Goal: Information Seeking & Learning: Obtain resource

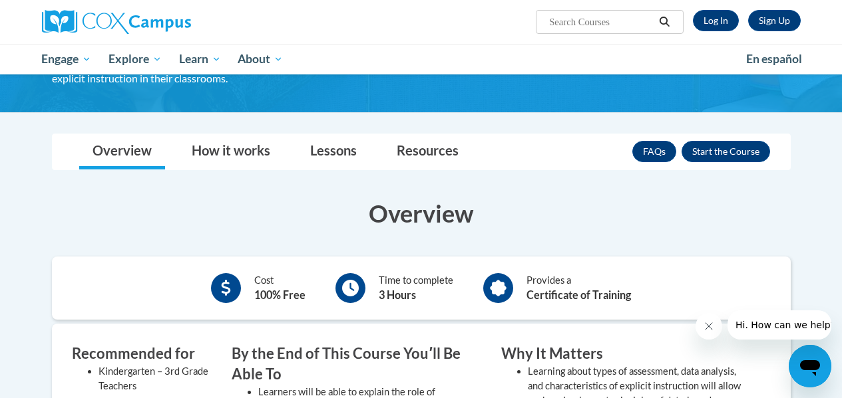
scroll to position [133, 0]
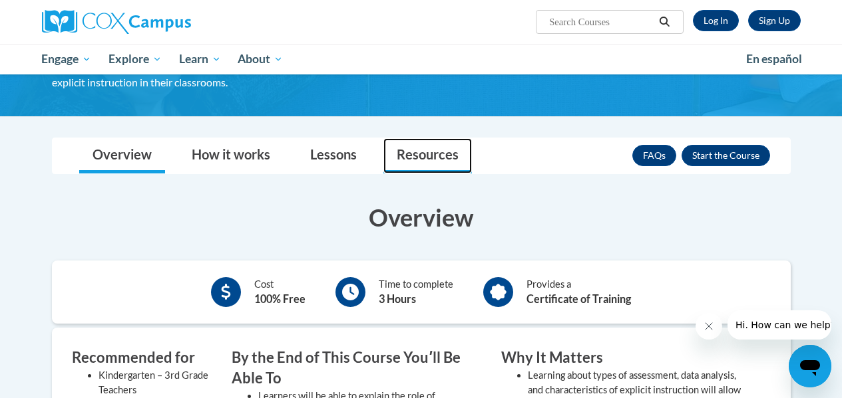
click at [418, 153] on link "Resources" at bounding box center [427, 155] width 88 height 35
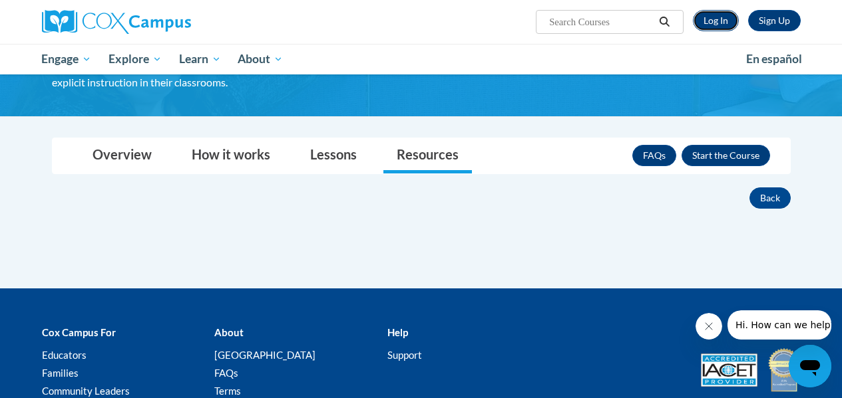
click at [717, 13] on link "Log In" at bounding box center [716, 20] width 46 height 21
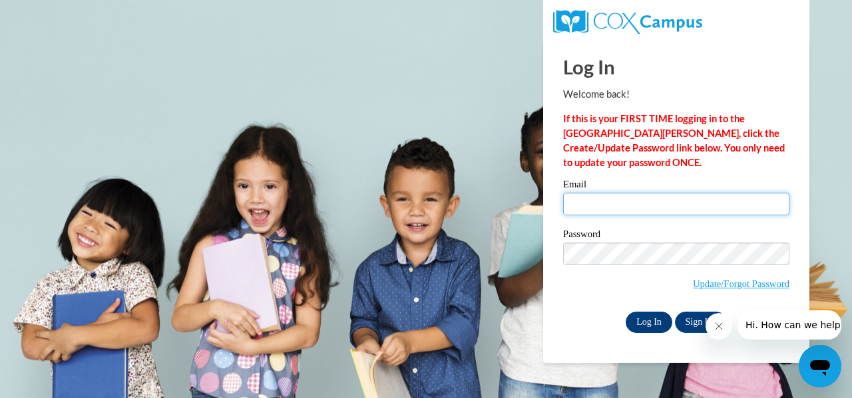
type input "llancette@altoona.k12.wi.us"
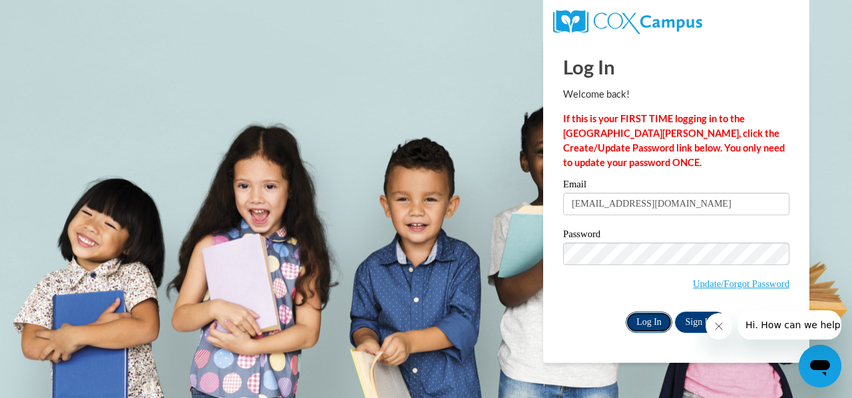
click at [645, 325] on input "Log In" at bounding box center [648, 322] width 47 height 21
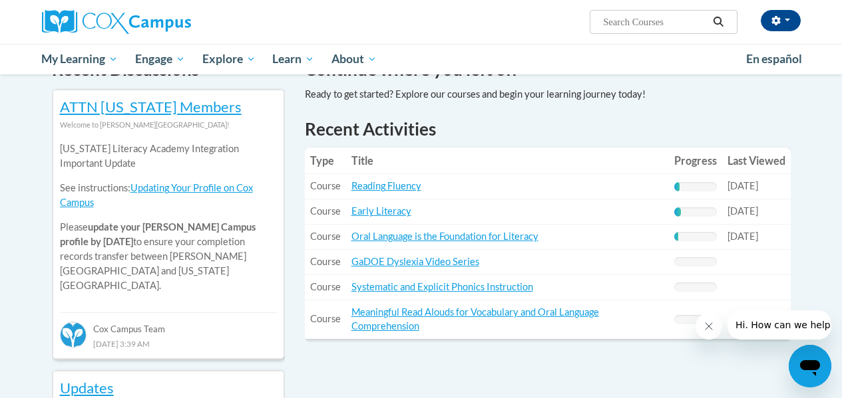
scroll to position [466, 0]
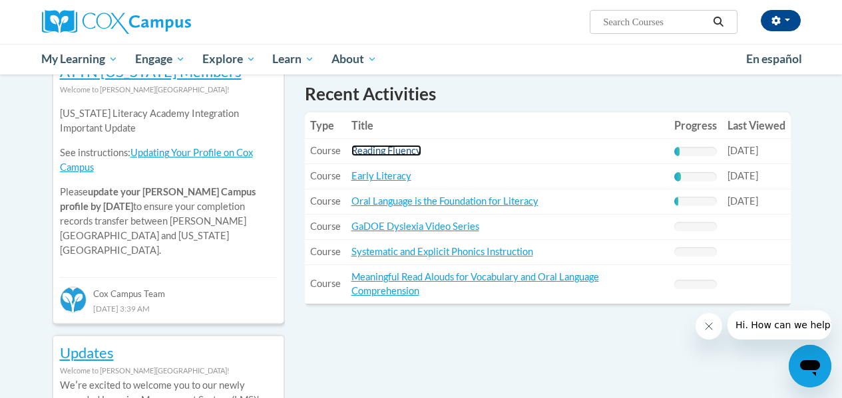
click at [367, 153] on link "Reading Fluency" at bounding box center [386, 150] width 70 height 11
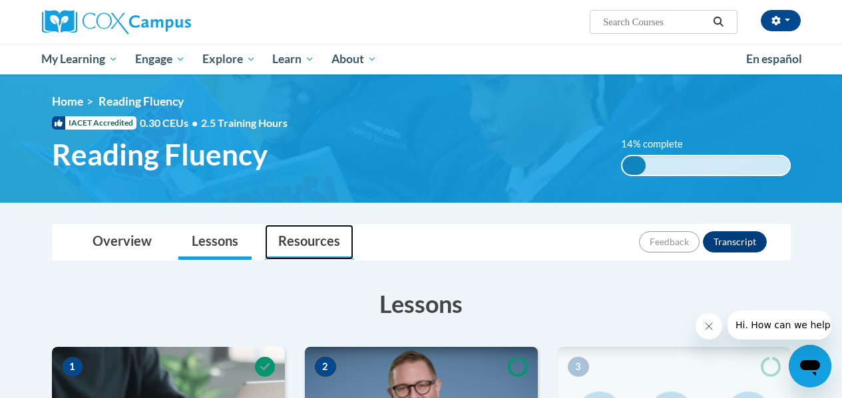
click at [297, 242] on link "Resources" at bounding box center [309, 242] width 88 height 35
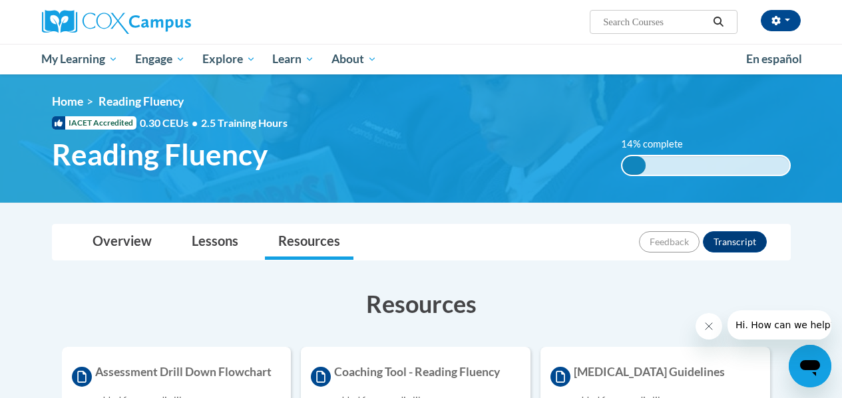
click at [638, 24] on input "Search..." at bounding box center [654, 22] width 106 height 16
type input "pre decoding"
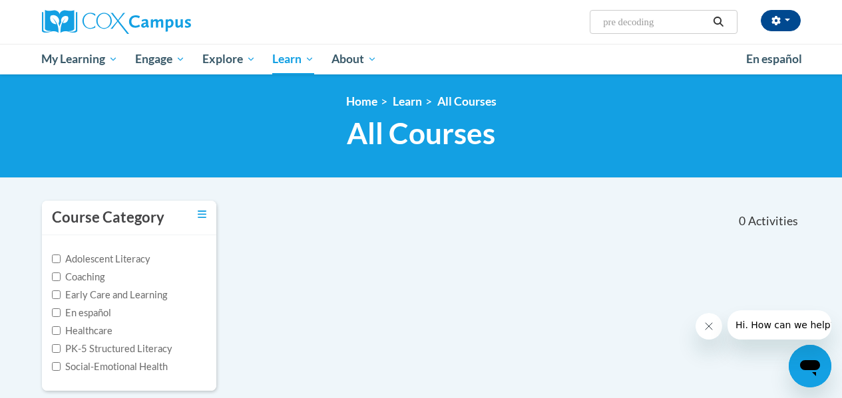
click at [685, 22] on input "pre decoding" at bounding box center [654, 22] width 106 height 16
type input "pre decoding assessment"
click at [621, 21] on input "pre decoding assessment" at bounding box center [654, 22] width 106 height 16
type input "decoding assessment"
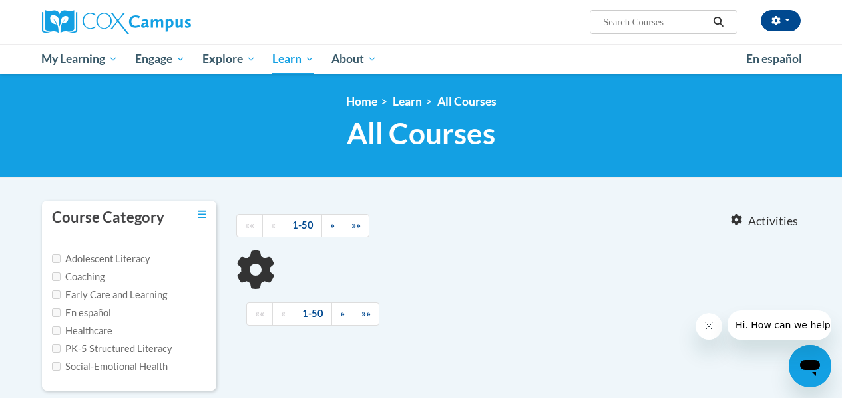
type input "decoding assessment"
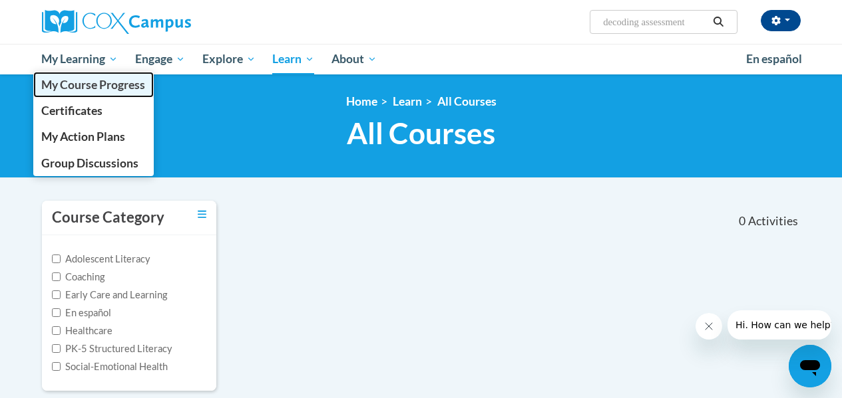
click at [78, 88] on span "My Course Progress" at bounding box center [93, 85] width 104 height 14
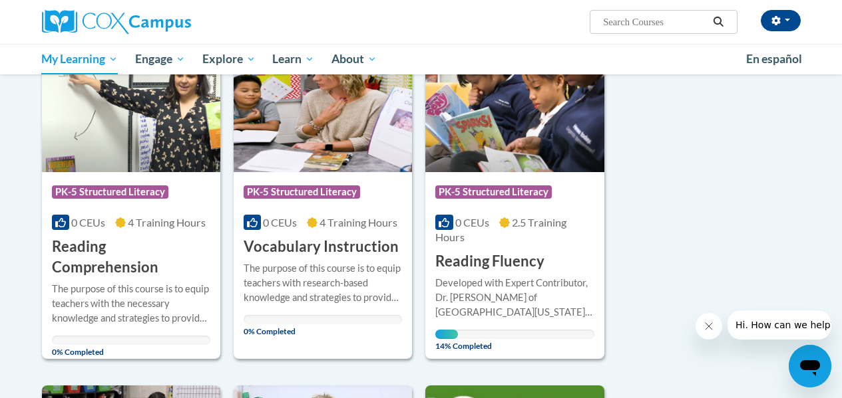
scroll to position [599, 0]
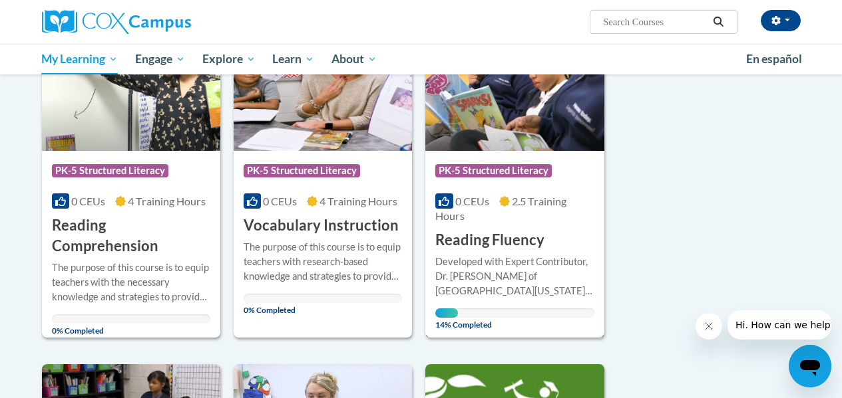
click at [485, 237] on h3 "Reading Fluency" at bounding box center [489, 240] width 109 height 21
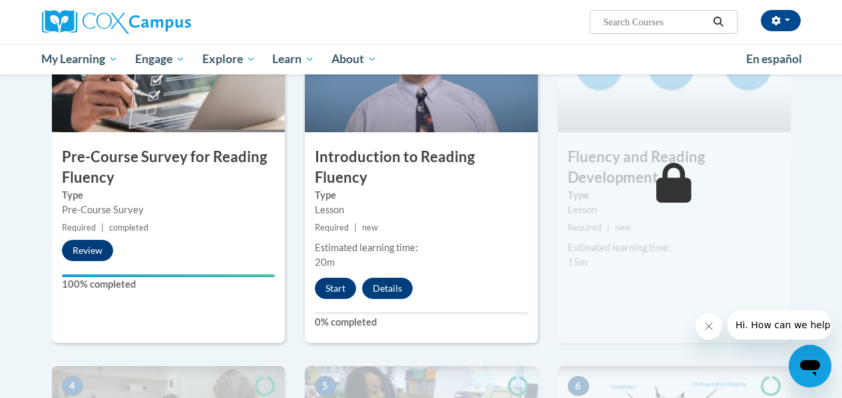
scroll to position [399, 0]
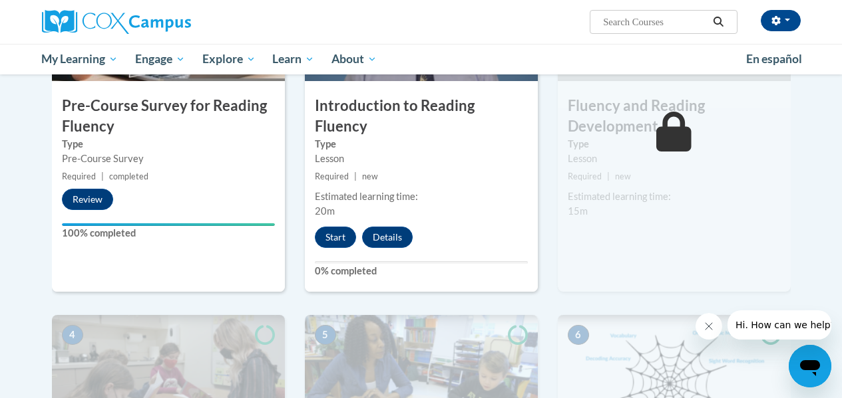
click at [661, 25] on input "Search..." at bounding box center [654, 22] width 106 height 16
type input "decoding assessment"
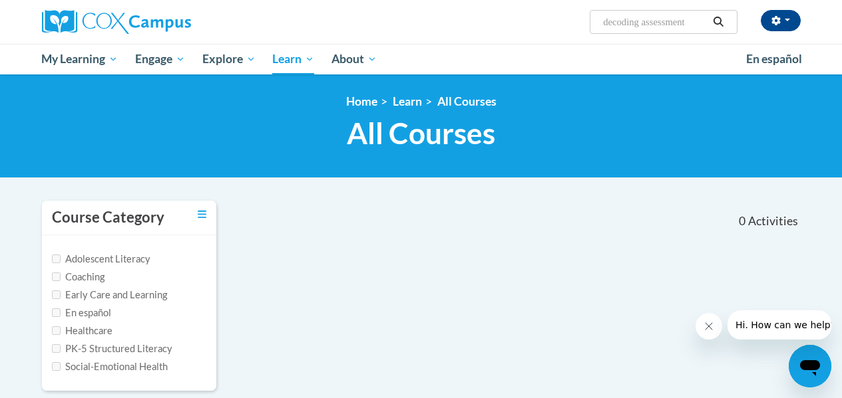
click at [644, 23] on input "decoding assessment" at bounding box center [654, 22] width 106 height 16
type input "assessment"
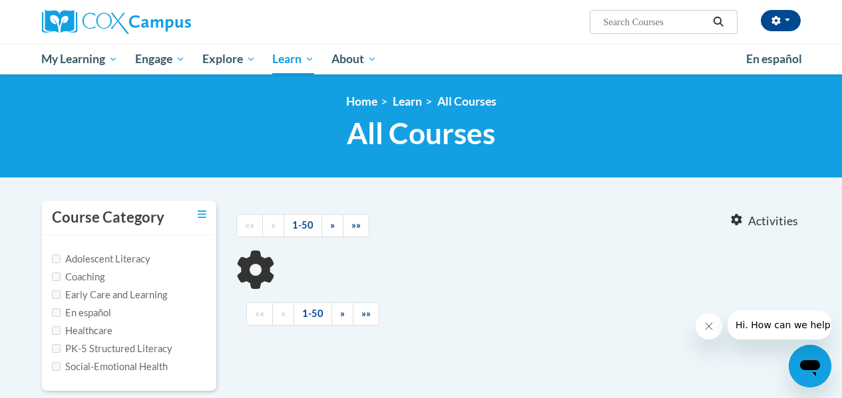
type input "assessment"
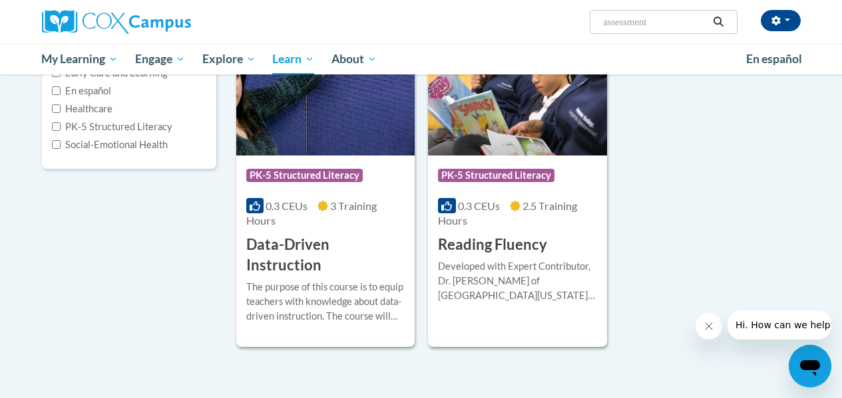
scroll to position [266, 0]
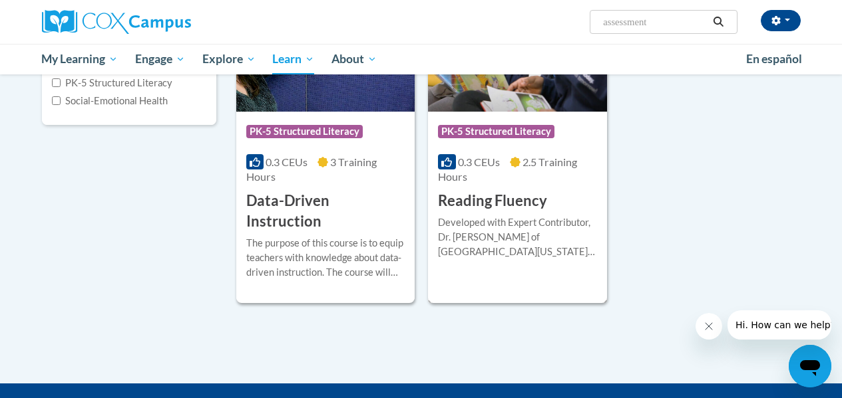
click at [494, 197] on h3 "Reading Fluency" at bounding box center [492, 201] width 109 height 21
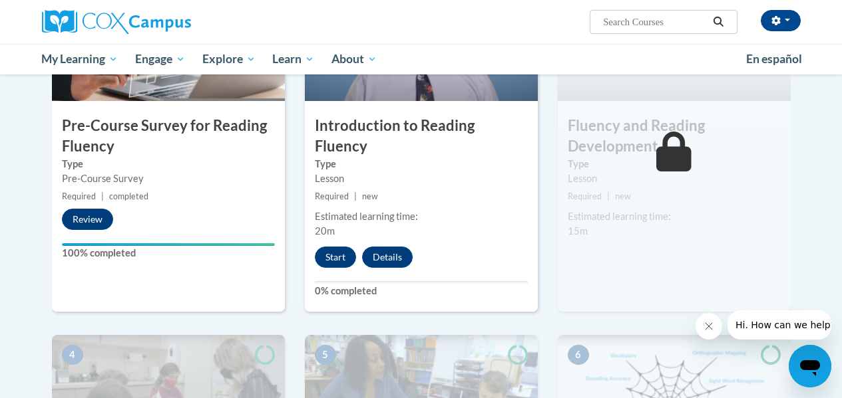
scroll to position [399, 0]
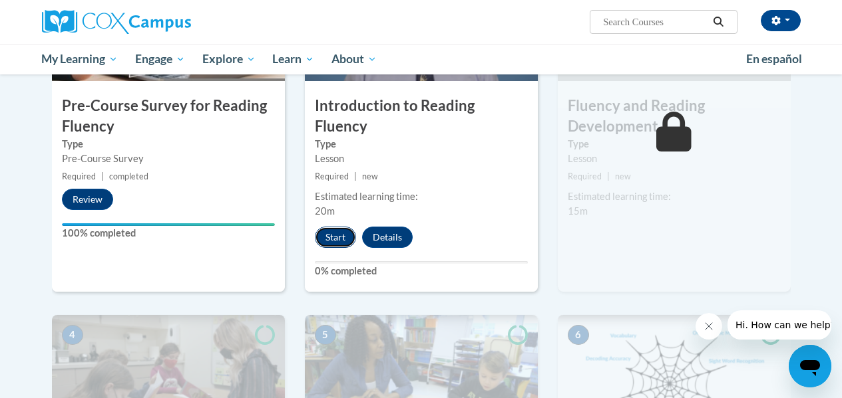
click at [341, 227] on button "Start" at bounding box center [335, 237] width 41 height 21
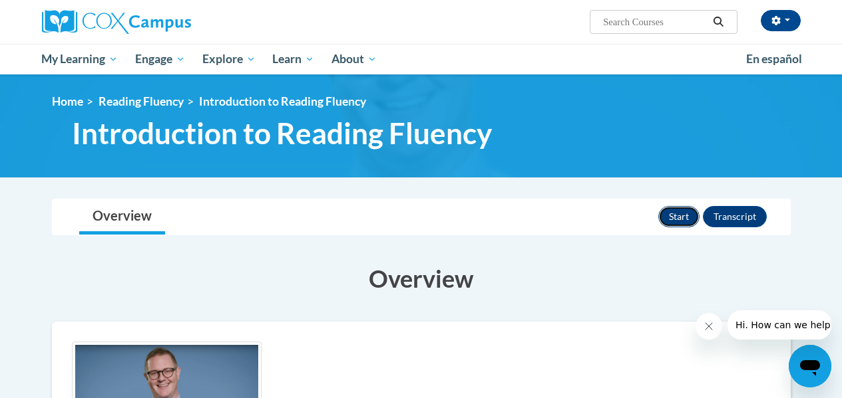
click at [685, 211] on button "Start" at bounding box center [678, 216] width 41 height 21
click at [166, 103] on link "Reading Fluency" at bounding box center [140, 101] width 85 height 14
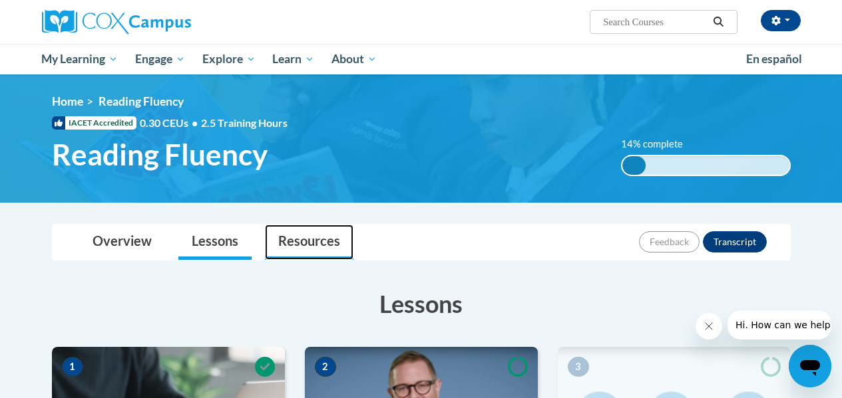
click at [299, 241] on link "Resources" at bounding box center [309, 242] width 88 height 35
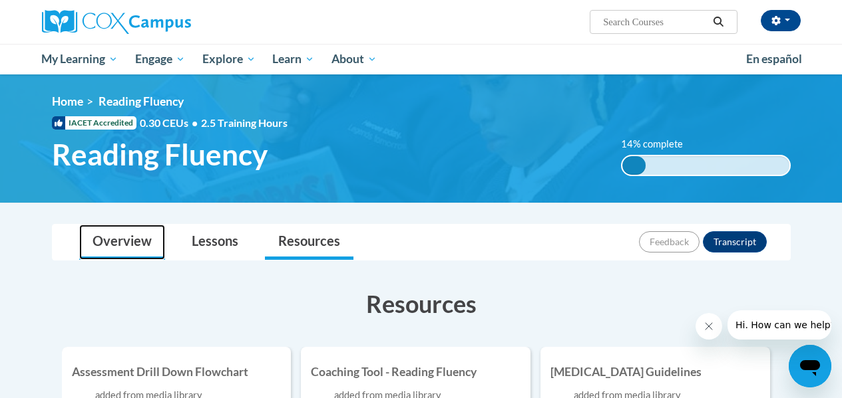
click at [126, 243] on link "Overview" at bounding box center [122, 242] width 86 height 35
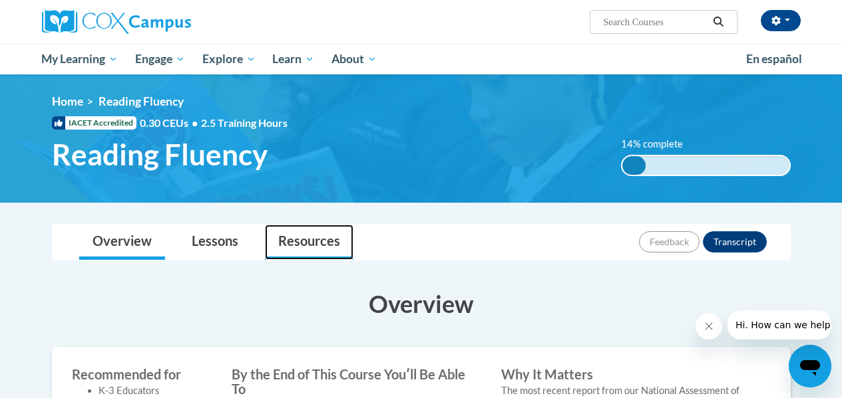
click at [317, 238] on link "Resources" at bounding box center [309, 242] width 88 height 35
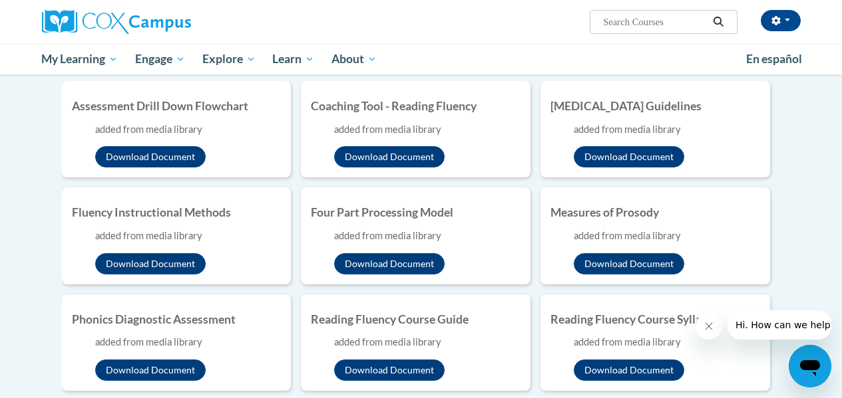
scroll to position [333, 0]
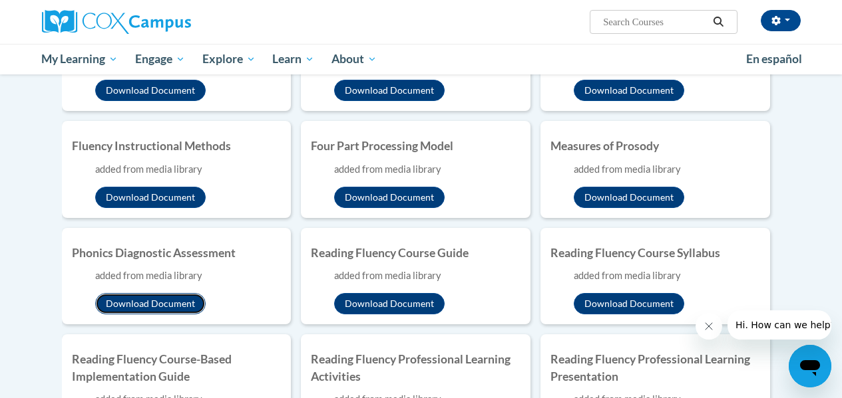
click at [142, 305] on button "Download Document" at bounding box center [150, 303] width 110 height 21
click at [19, 106] on body "[PERSON_NAME] ([GEOGRAPHIC_DATA]/[GEOGRAPHIC_DATA] UTC-05:00) My Profile Inbox …" at bounding box center [421, 339] width 842 height 1345
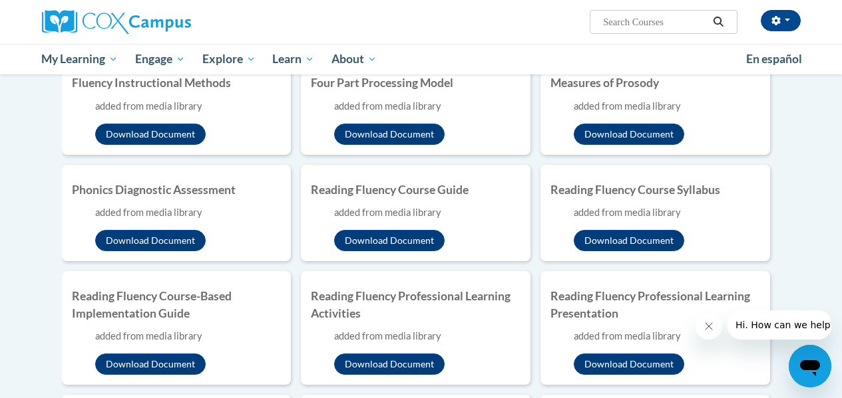
scroll to position [399, 0]
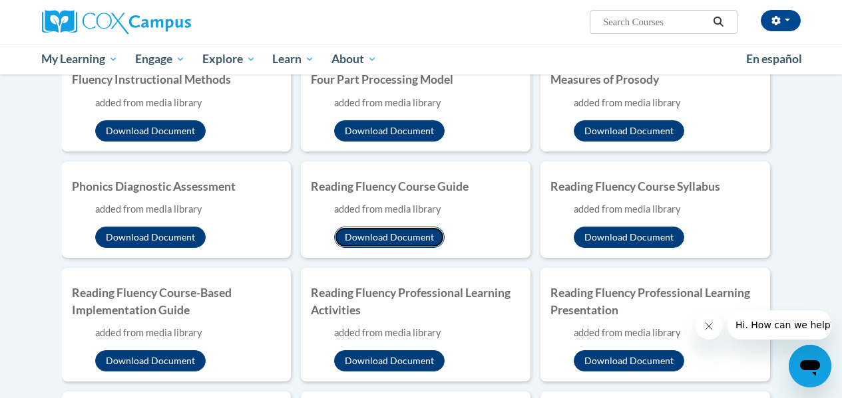
click at [389, 232] on button "Download Document" at bounding box center [389, 237] width 110 height 21
drag, startPoint x: 9, startPoint y: 158, endPoint x: 83, endPoint y: 172, distance: 75.0
click at [9, 158] on body "Leslie Lancette (America/Chicago UTC-05:00) My Profile Inbox My Transcripts Log…" at bounding box center [421, 273] width 842 height 1345
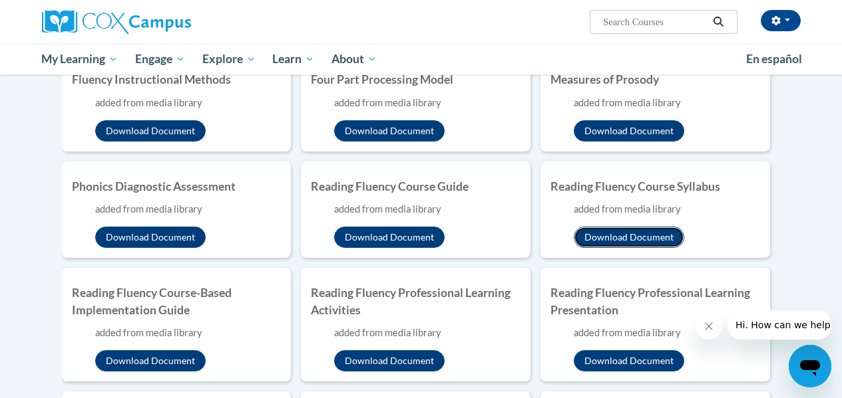
click at [618, 237] on button "Download Document" at bounding box center [628, 237] width 110 height 21
click at [8, 86] on body "Leslie Lancette (America/Chicago UTC-05:00) My Profile Inbox My Transcripts Log…" at bounding box center [421, 273] width 842 height 1345
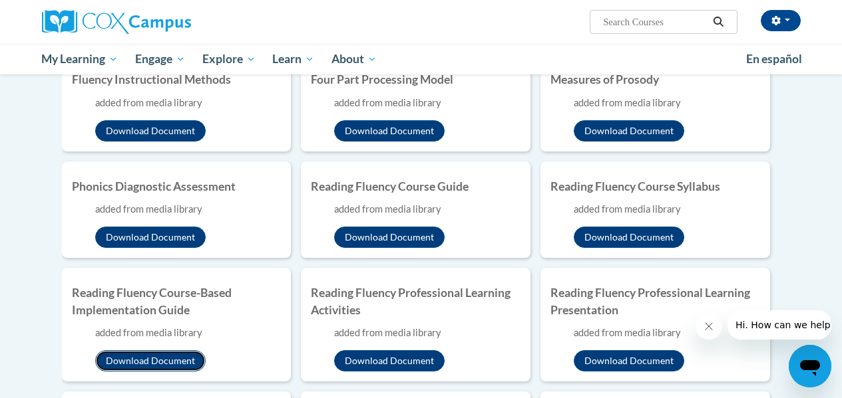
click at [145, 363] on button "Download Document" at bounding box center [150, 361] width 110 height 21
click at [13, 104] on body "Leslie Lancette (America/Chicago UTC-05:00) My Profile Inbox My Transcripts Log…" at bounding box center [421, 273] width 842 height 1345
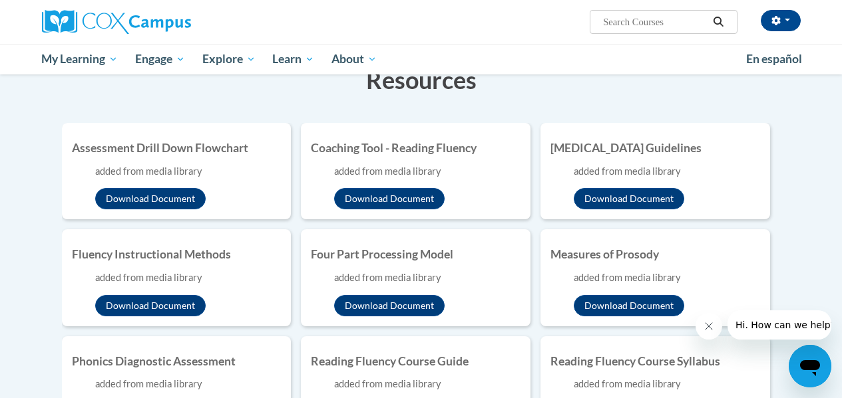
scroll to position [200, 0]
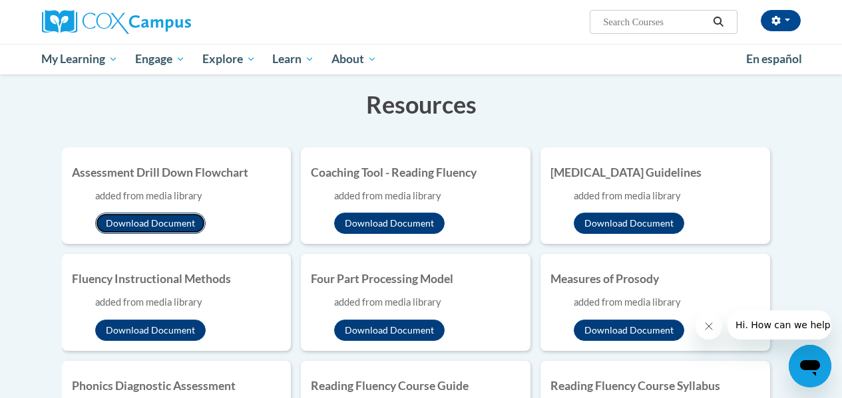
click at [132, 224] on button "Download Document" at bounding box center [150, 223] width 110 height 21
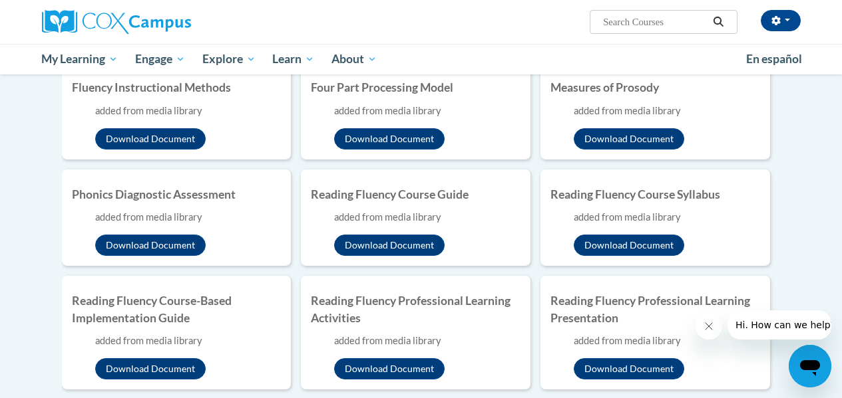
scroll to position [399, 0]
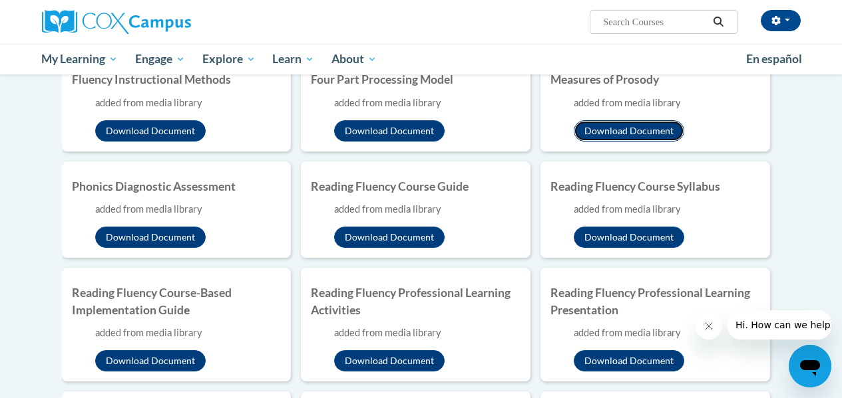
click at [625, 125] on button "Download Document" at bounding box center [628, 130] width 110 height 21
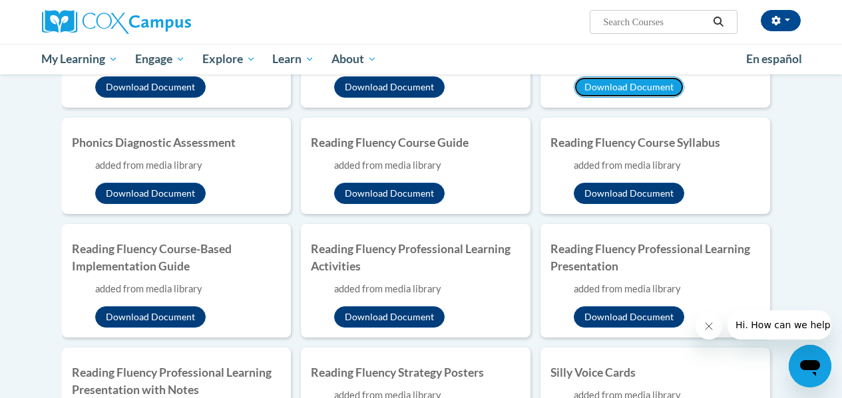
scroll to position [466, 0]
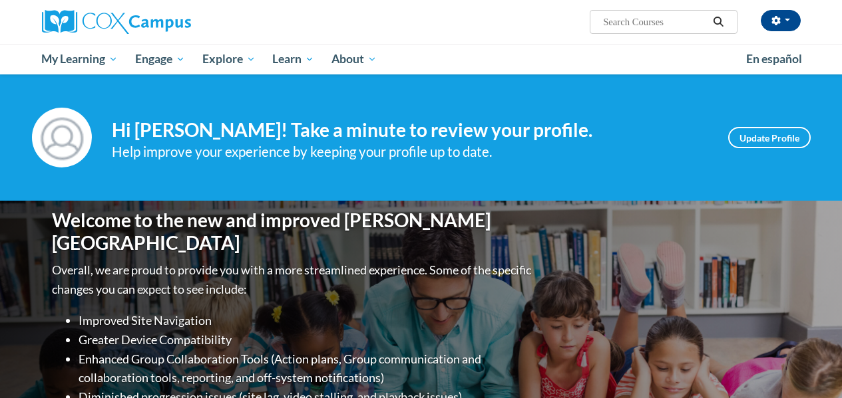
scroll to position [466, 0]
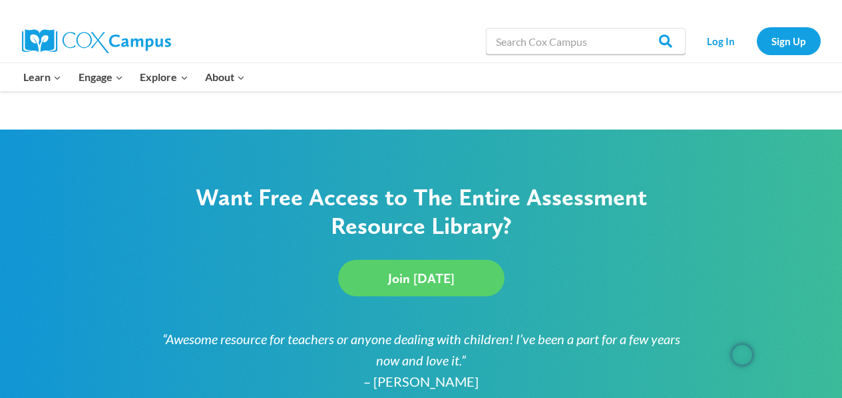
scroll to position [931, 0]
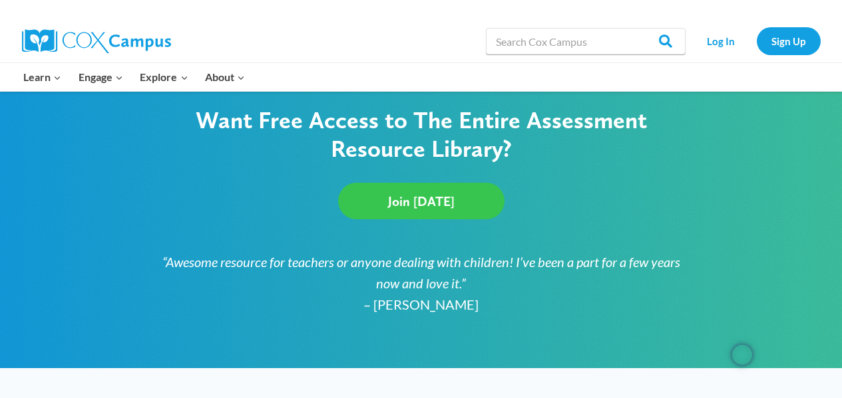
click at [424, 198] on span "Join Today" at bounding box center [421, 202] width 67 height 16
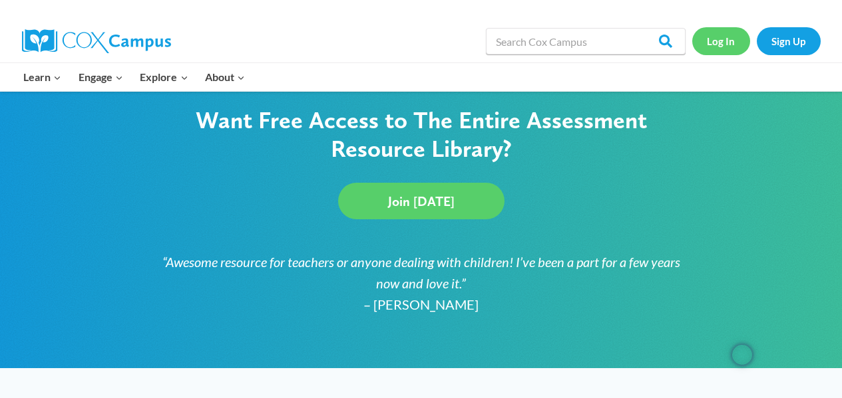
click at [718, 41] on link "Log In" at bounding box center [721, 40] width 58 height 27
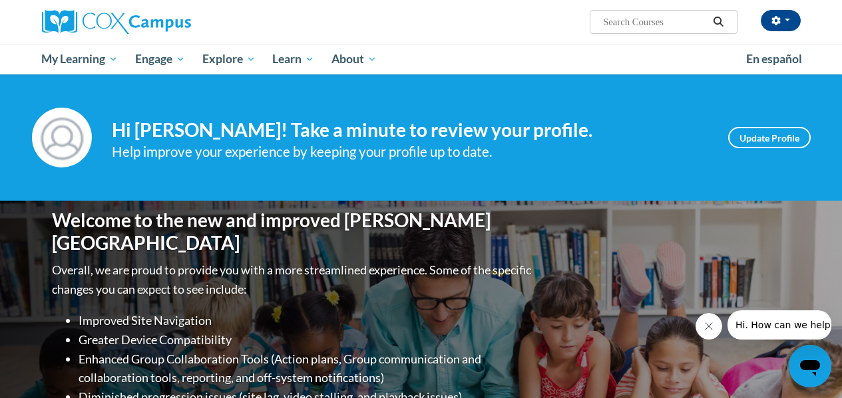
drag, startPoint x: 511, startPoint y: 166, endPoint x: 649, endPoint y: 20, distance: 200.9
click at [649, 20] on input "Search..." at bounding box center [654, 22] width 106 height 16
type input "assessment library"
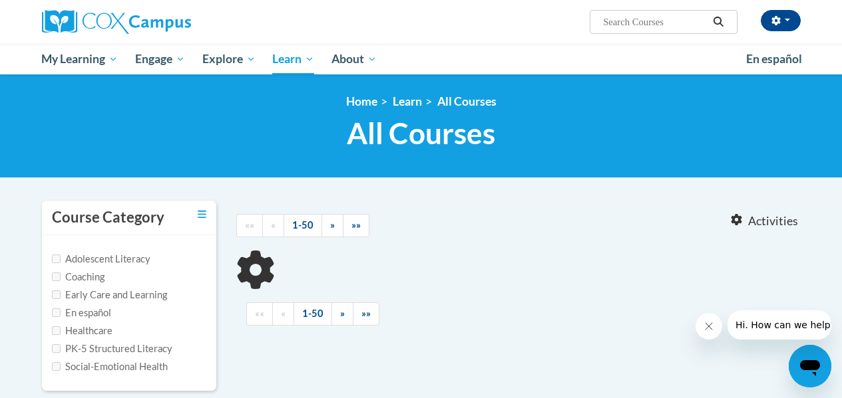
type input "assessment library"
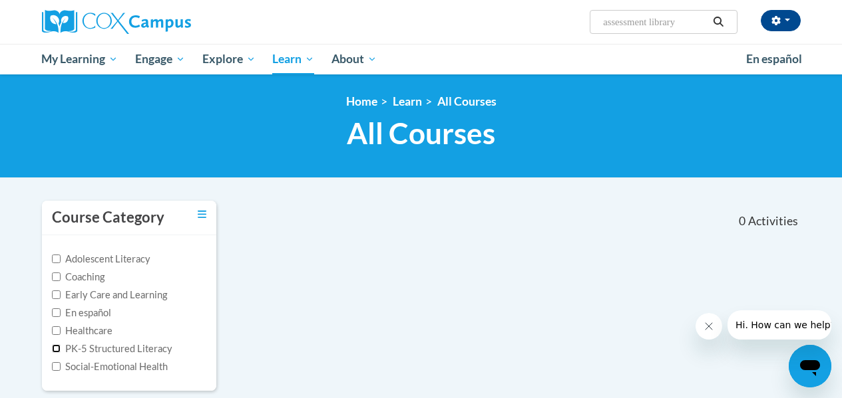
click at [54, 350] on input "PK-5 Structured Literacy" at bounding box center [56, 349] width 9 height 9
checkbox input "true"
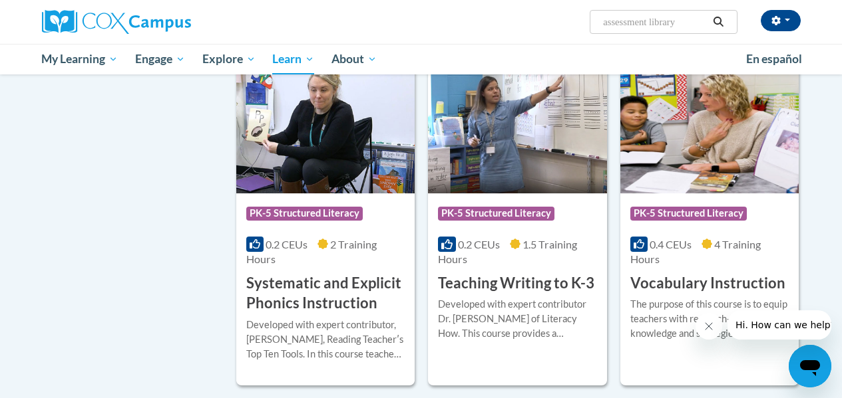
scroll to position [1331, 0]
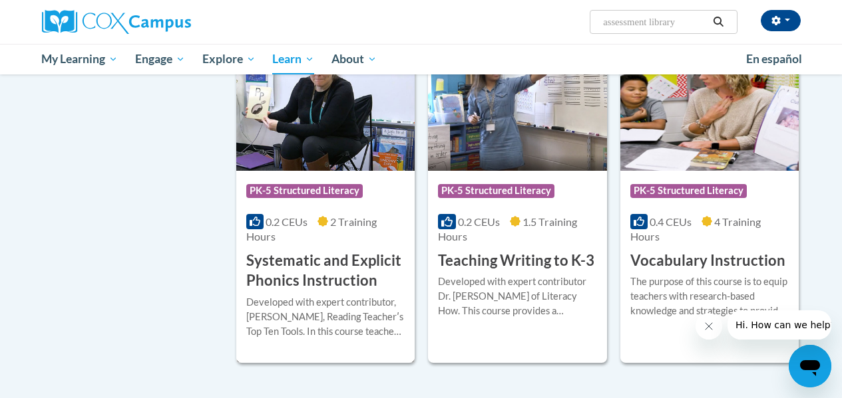
click at [348, 259] on h3 "Systematic and Explicit Phonics Instruction" at bounding box center [325, 271] width 158 height 41
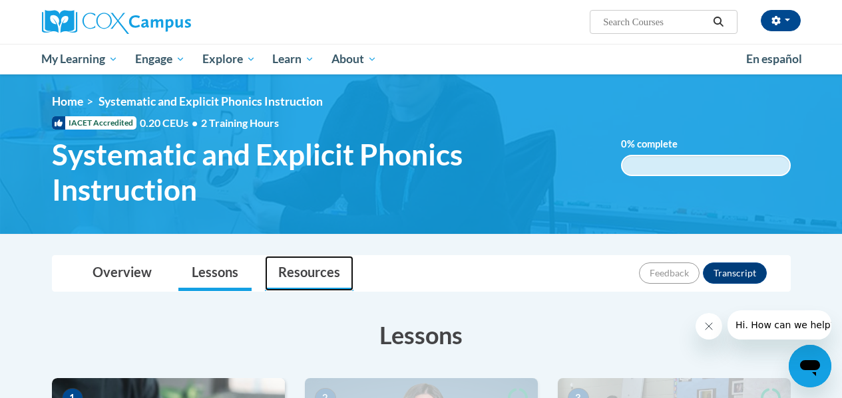
click at [291, 274] on link "Resources" at bounding box center [309, 273] width 88 height 35
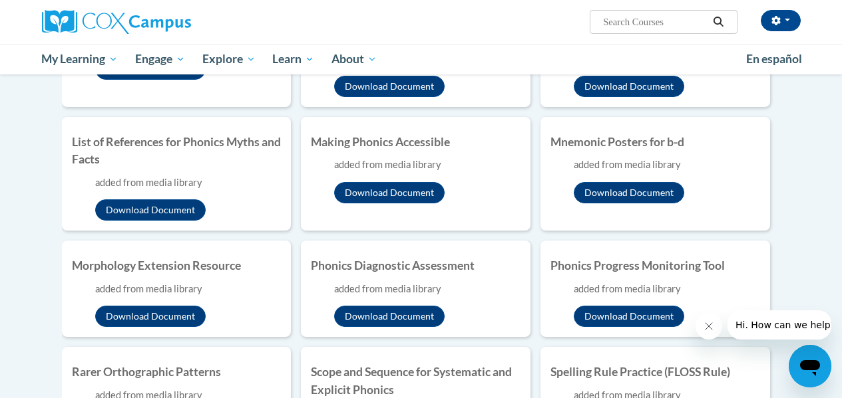
scroll to position [865, 0]
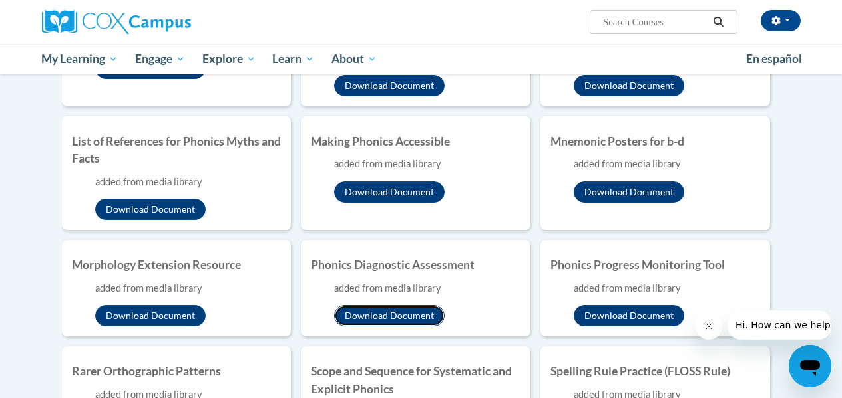
click at [370, 327] on button "Download Document" at bounding box center [389, 315] width 110 height 21
click at [13, 207] on body "Leslie Lancette (America/Chicago UTC-05:00) My Profile Inbox My Transcripts Log…" at bounding box center [421, 283] width 842 height 2297
click at [11, 95] on body "Leslie Lancette (America/Chicago UTC-05:00) My Profile Inbox My Transcripts Log…" at bounding box center [421, 283] width 842 height 2297
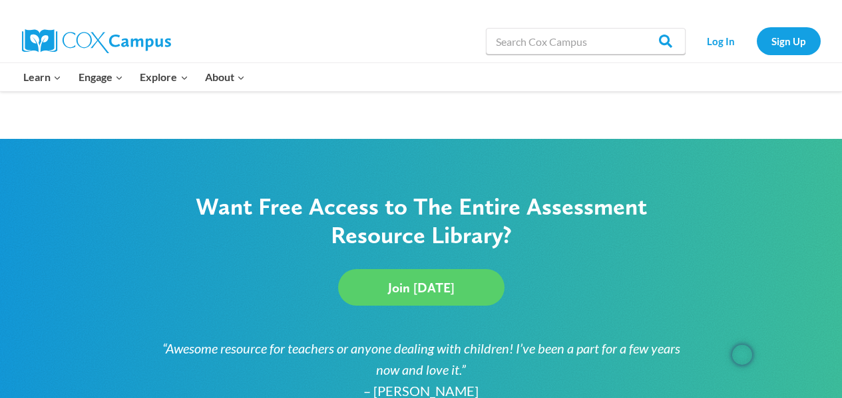
scroll to position [865, 0]
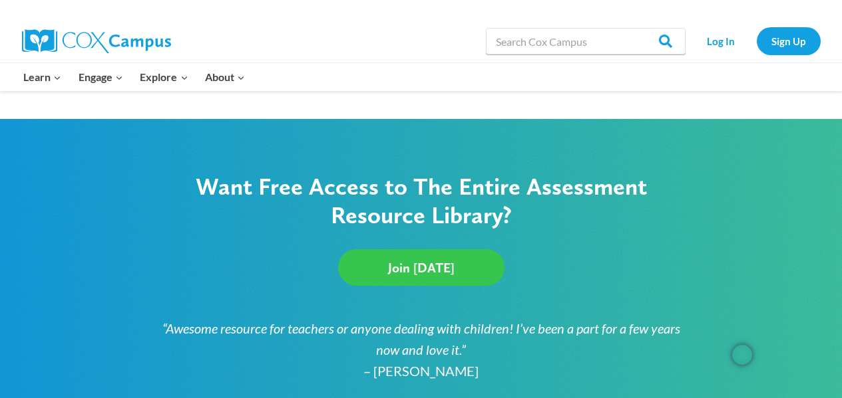
click at [410, 267] on span "Join [DATE]" at bounding box center [421, 268] width 67 height 16
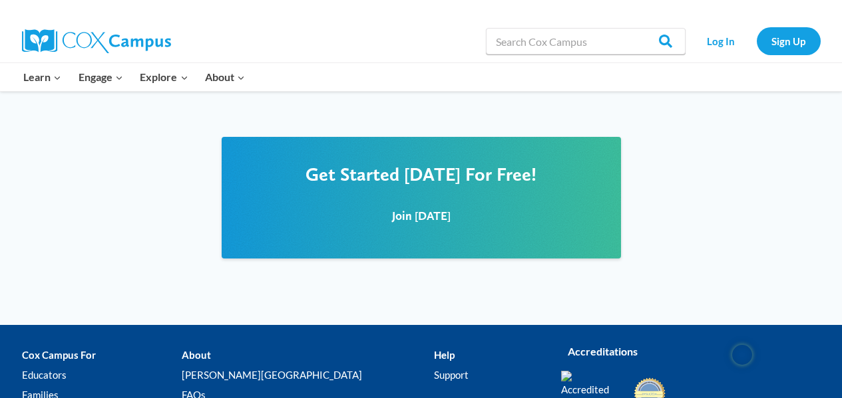
scroll to position [1863, 0]
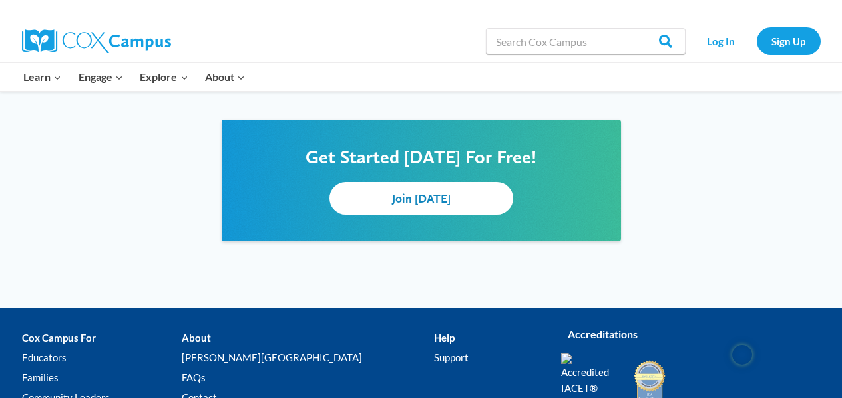
click at [412, 192] on span "Join [DATE]" at bounding box center [421, 199] width 59 height 14
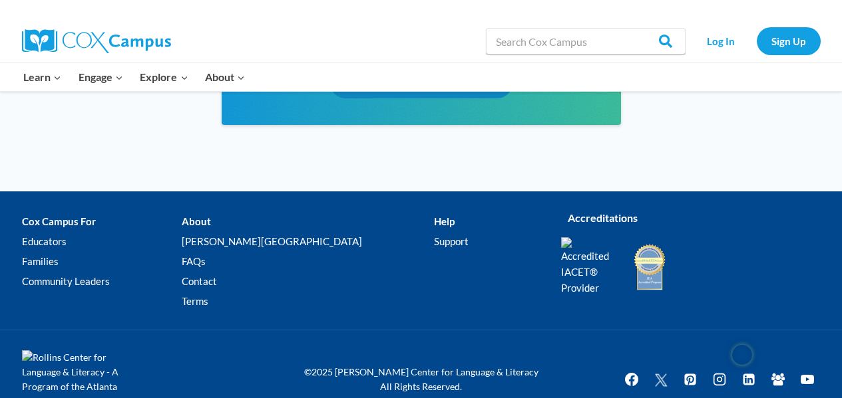
scroll to position [1989, 0]
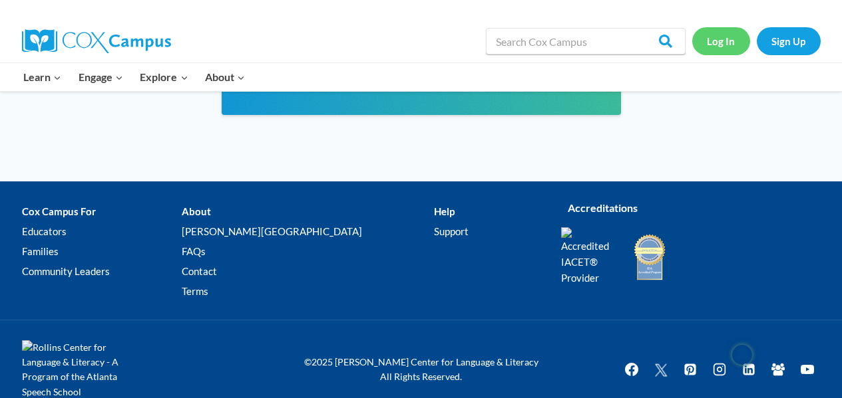
click at [723, 41] on link "Log In" at bounding box center [721, 40] width 58 height 27
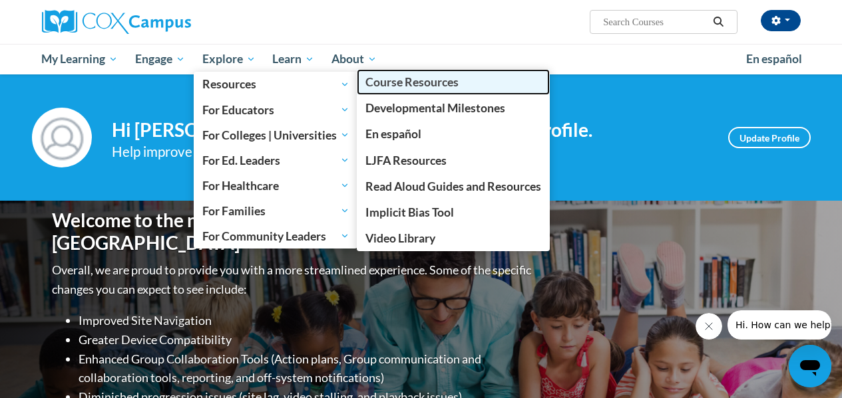
click at [412, 85] on span "Course Resources" at bounding box center [411, 82] width 93 height 14
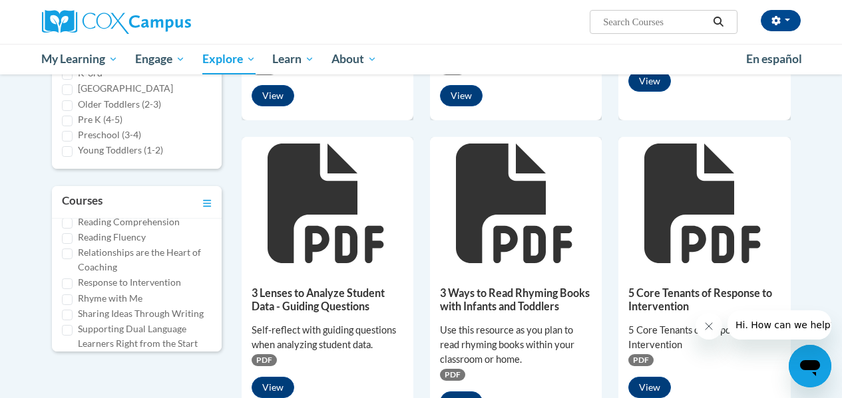
scroll to position [665, 0]
click at [65, 242] on input "Reading Fluency" at bounding box center [67, 237] width 11 height 11
checkbox input "true"
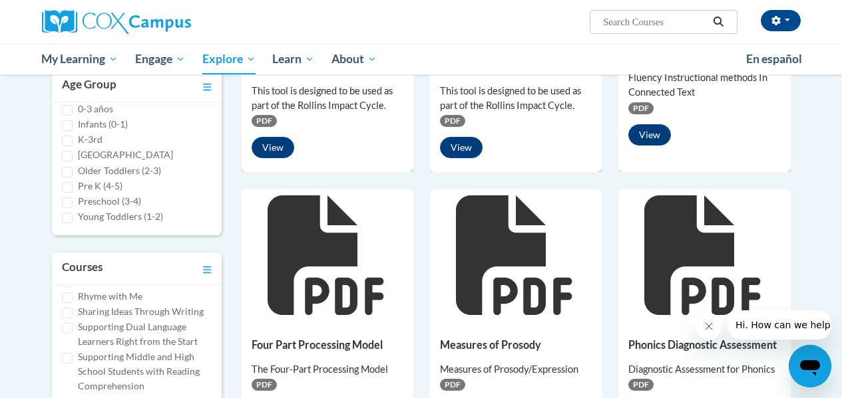
scroll to position [798, 0]
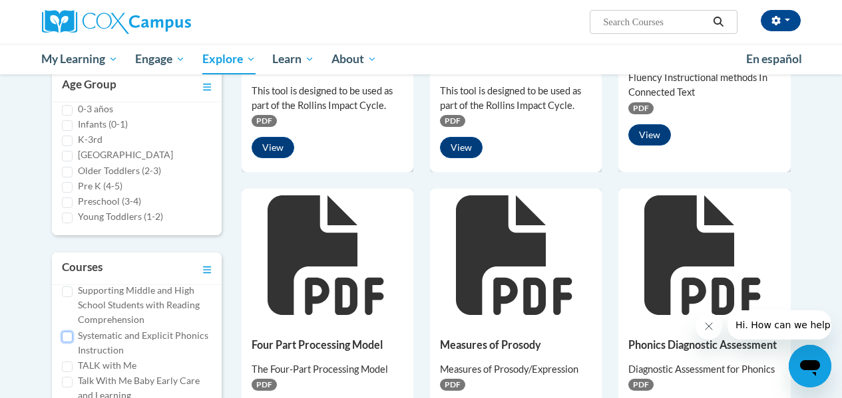
click at [69, 343] on input "Systematic and Explicit Phonics Instruction" at bounding box center [67, 337] width 11 height 11
checkbox input "true"
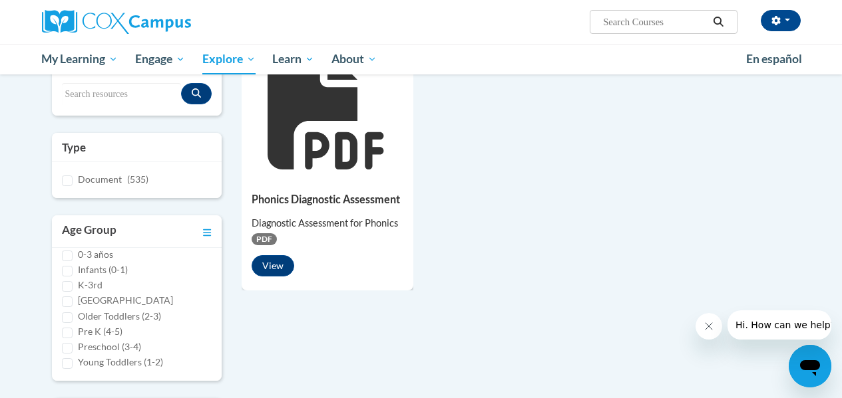
scroll to position [266, 0]
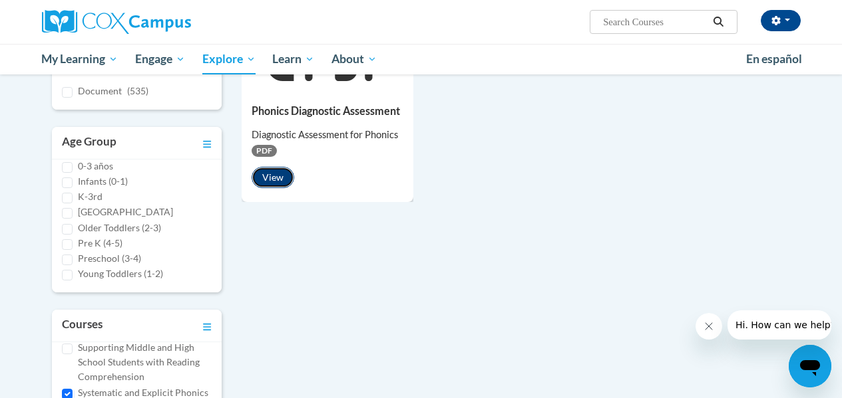
click at [273, 178] on button "View" at bounding box center [272, 177] width 43 height 21
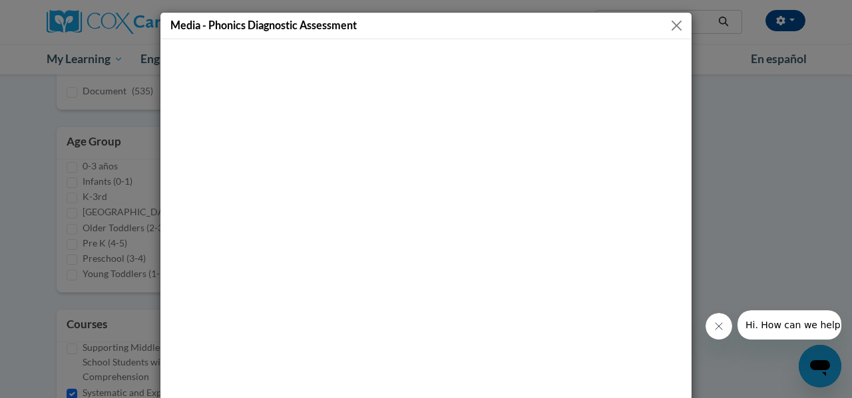
click at [672, 23] on button "Close" at bounding box center [676, 25] width 17 height 17
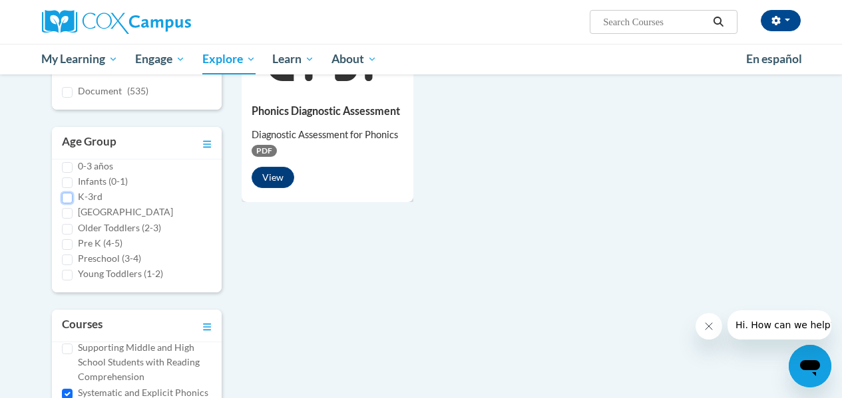
click at [65, 197] on input "K-3rd" at bounding box center [67, 198] width 11 height 11
checkbox input "true"
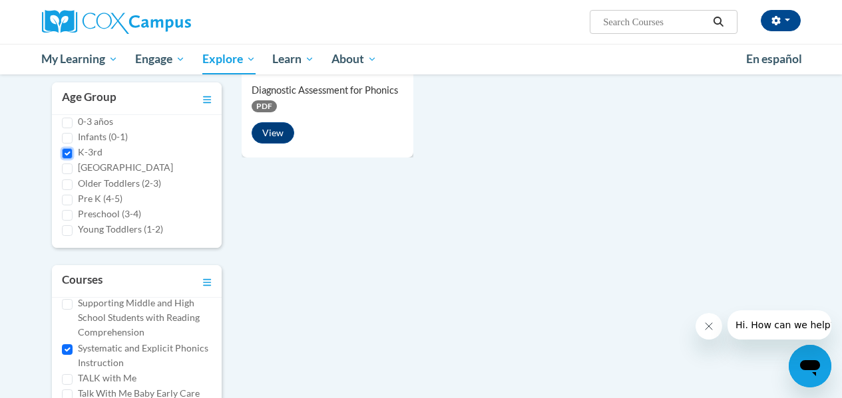
scroll to position [333, 0]
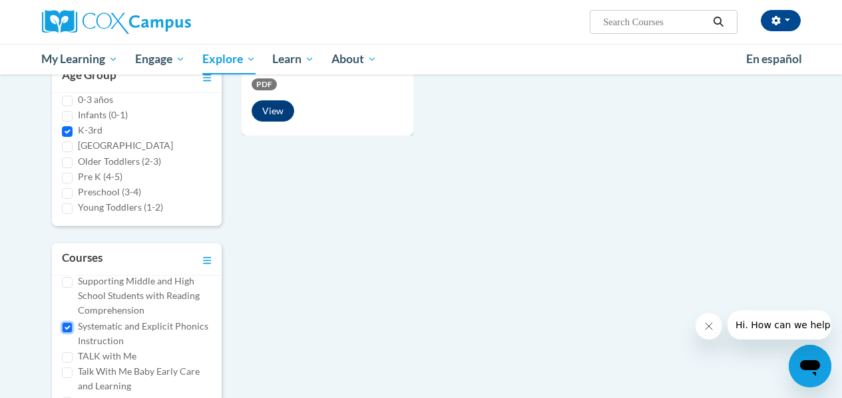
click at [68, 333] on input "Systematic and Explicit Phonics Instruction" at bounding box center [67, 328] width 11 height 11
checkbox input "false"
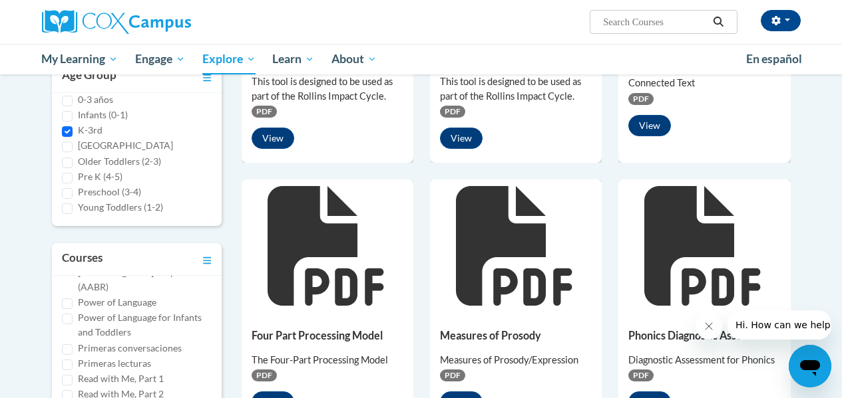
scroll to position [599, 0]
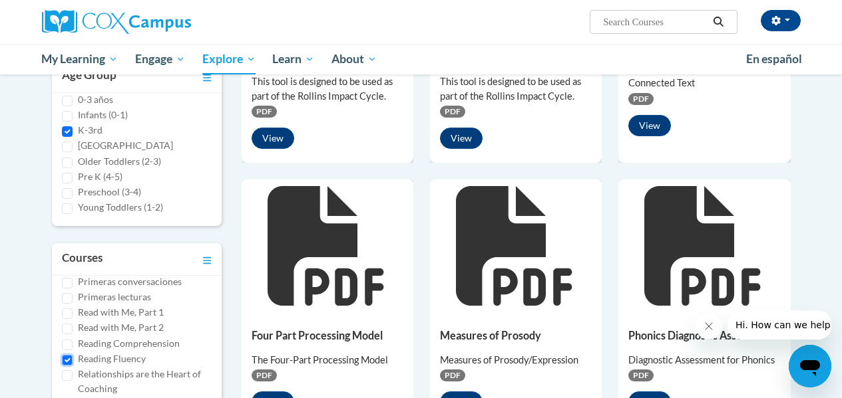
click at [67, 366] on input "Reading Fluency" at bounding box center [67, 360] width 11 height 11
checkbox input "false"
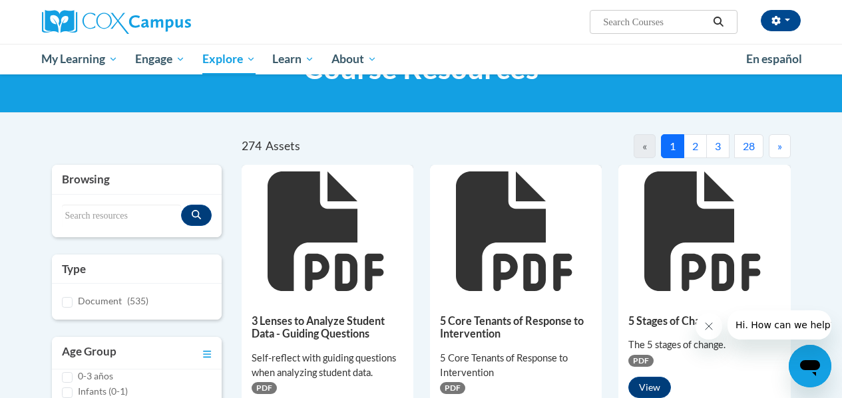
scroll to position [0, 0]
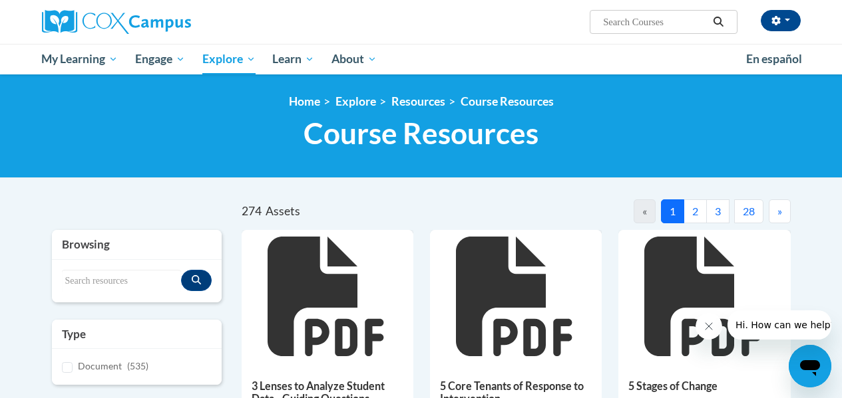
click at [722, 216] on button "3" at bounding box center [717, 212] width 23 height 24
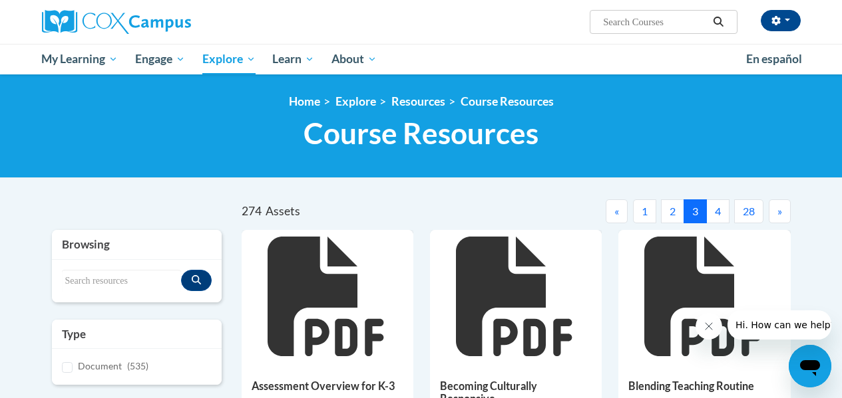
click at [718, 213] on button "4" at bounding box center [717, 212] width 23 height 24
click at [718, 213] on button "5" at bounding box center [717, 212] width 23 height 24
click at [718, 213] on button "6" at bounding box center [717, 212] width 23 height 24
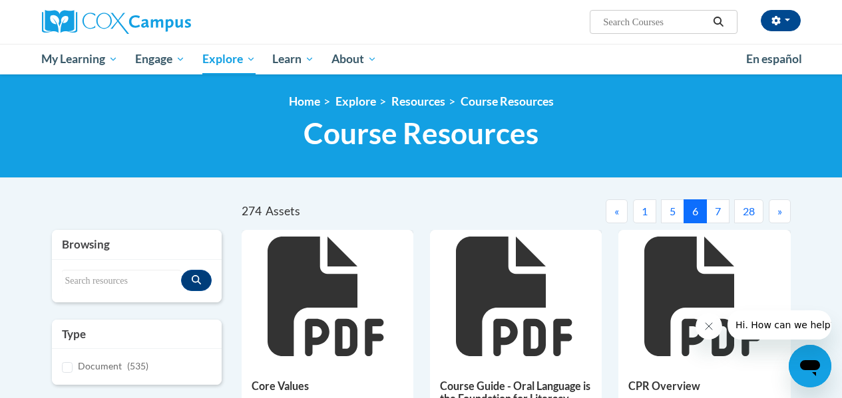
click at [718, 213] on button "7" at bounding box center [717, 212] width 23 height 24
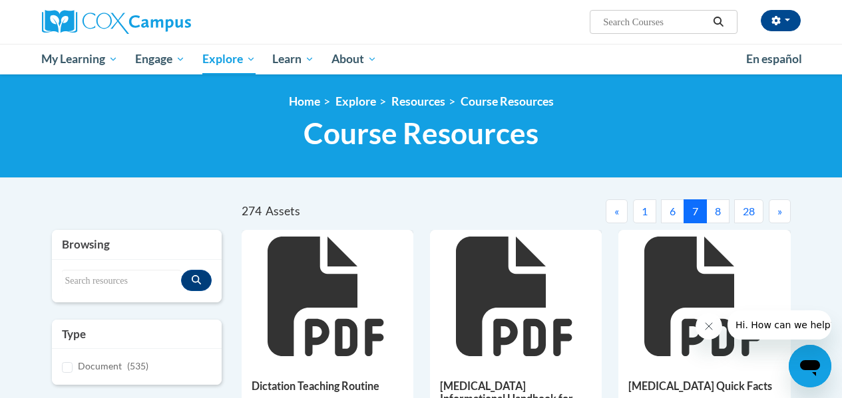
click at [718, 213] on button "8" at bounding box center [717, 212] width 23 height 24
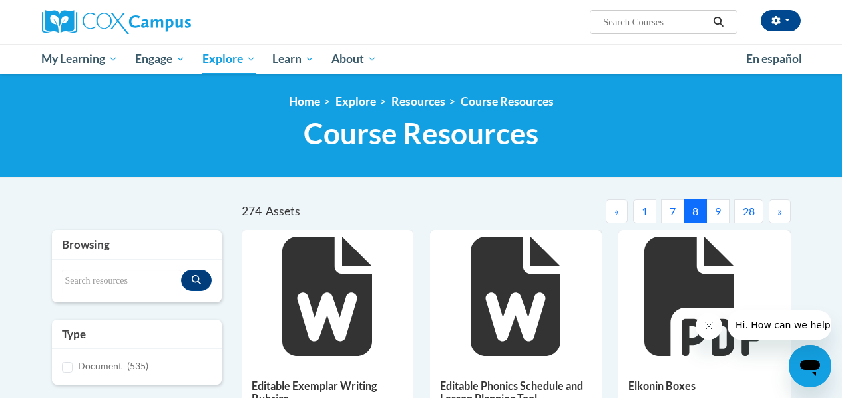
click at [718, 213] on button "9" at bounding box center [717, 212] width 23 height 24
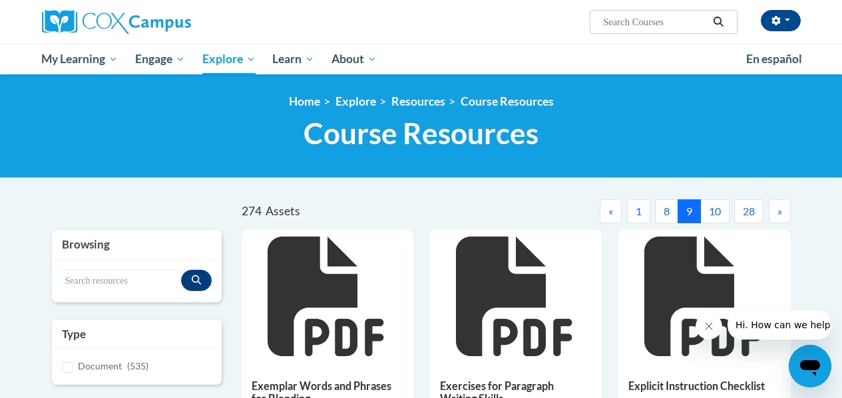
click at [718, 213] on button "10" at bounding box center [714, 212] width 29 height 24
click at [718, 213] on button "11" at bounding box center [714, 212] width 29 height 24
click at [718, 213] on button "12" at bounding box center [714, 212] width 29 height 24
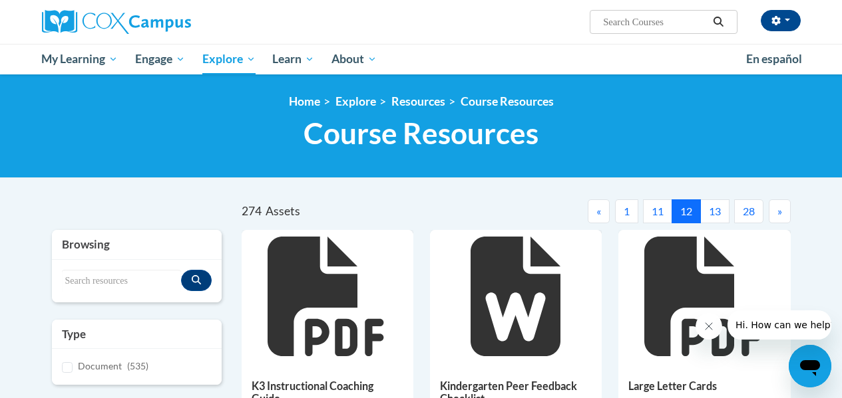
click at [718, 213] on button "13" at bounding box center [714, 212] width 29 height 24
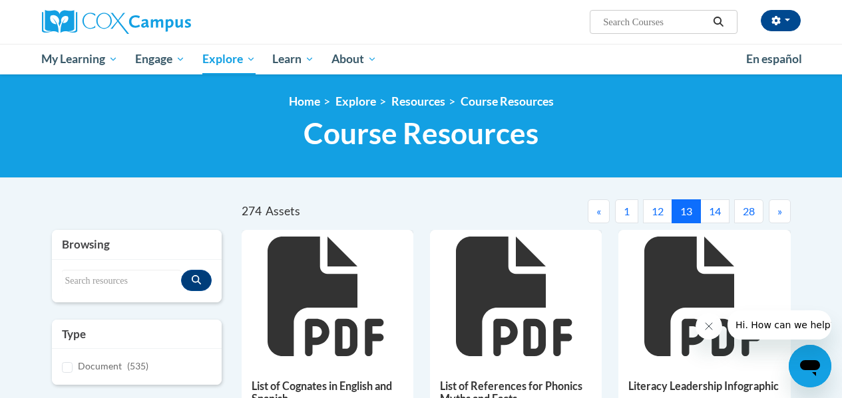
click at [718, 213] on button "14" at bounding box center [714, 212] width 29 height 24
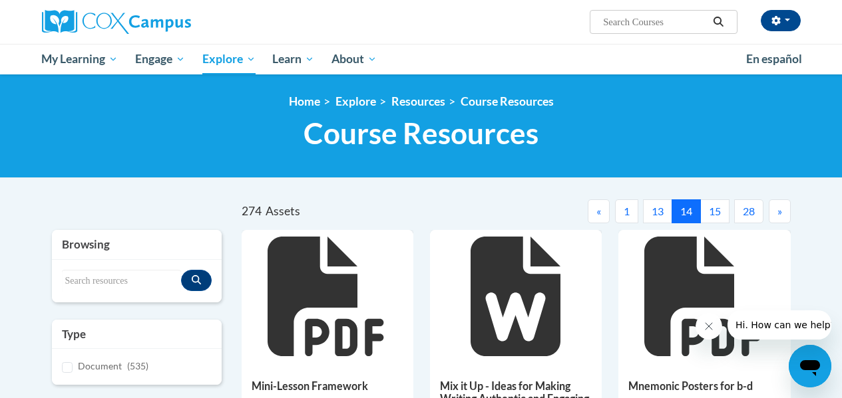
click at [718, 213] on button "15" at bounding box center [714, 212] width 29 height 24
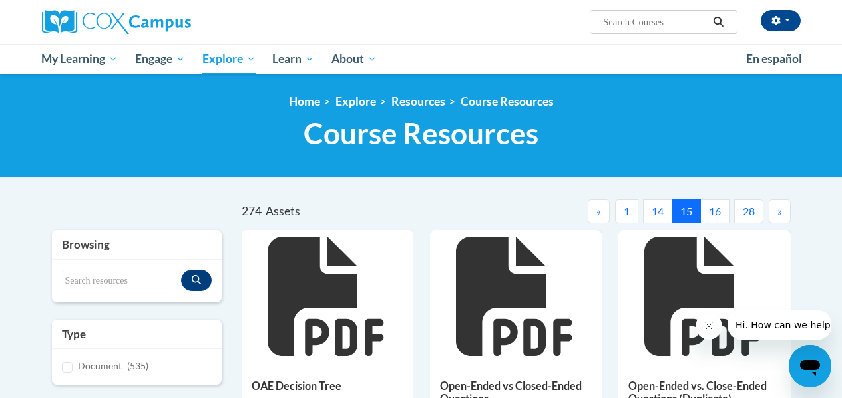
click at [709, 212] on button "16" at bounding box center [714, 212] width 29 height 24
click at [717, 210] on button "17" at bounding box center [714, 212] width 29 height 24
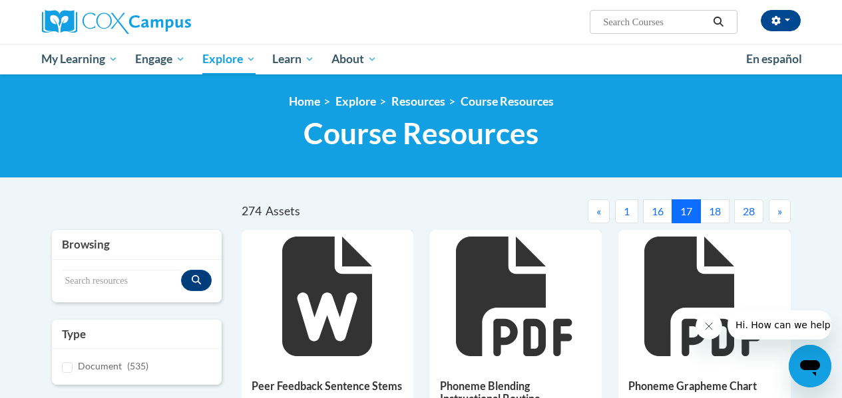
click at [716, 210] on button "18" at bounding box center [714, 212] width 29 height 24
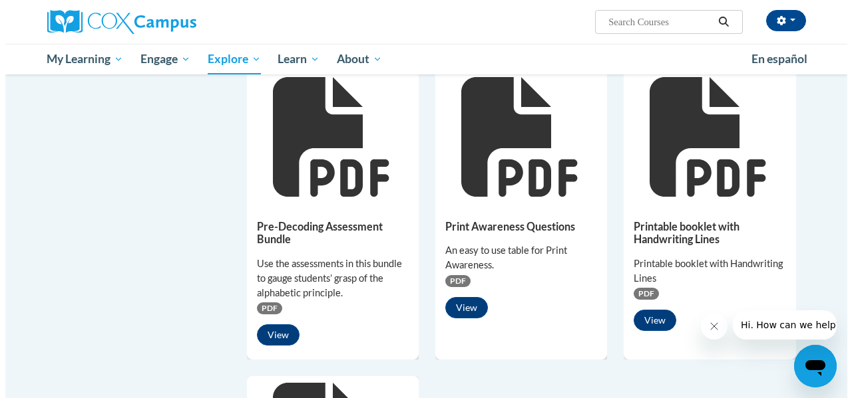
scroll to position [798, 0]
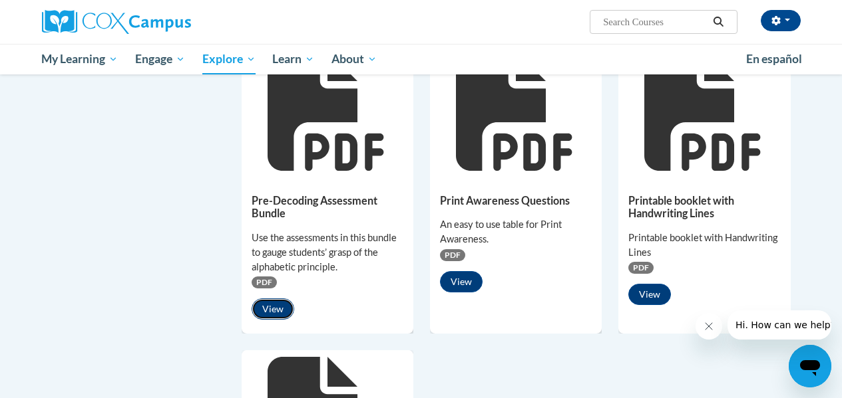
click at [275, 307] on button "View" at bounding box center [272, 309] width 43 height 21
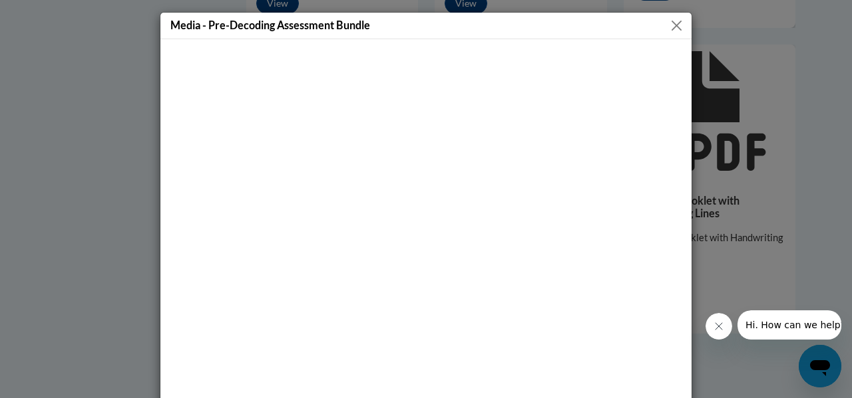
click at [671, 25] on button "Close" at bounding box center [676, 25] width 17 height 17
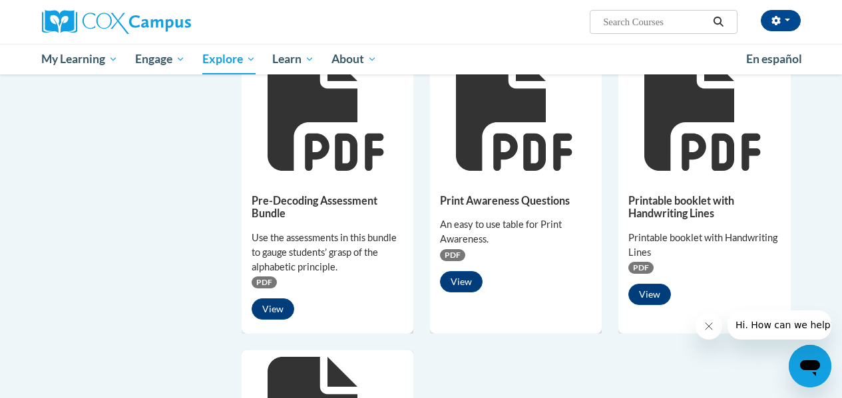
click at [289, 151] on icon at bounding box center [325, 111] width 116 height 120
click at [271, 313] on button "View" at bounding box center [272, 309] width 43 height 21
